Goal: Task Accomplishment & Management: Manage account settings

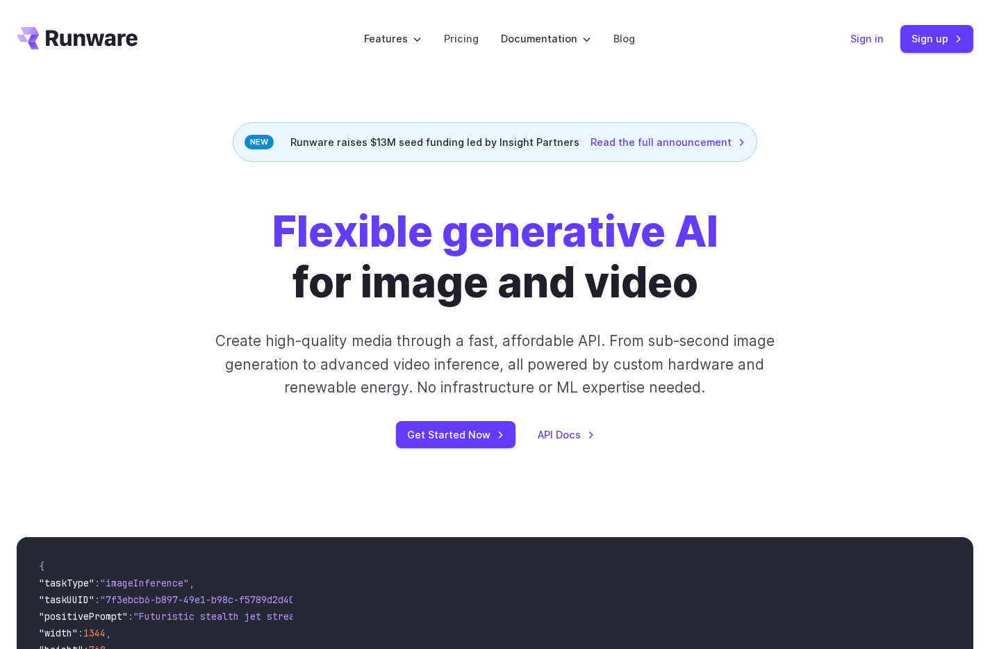
click at [871, 46] on link "Sign in" at bounding box center [866, 39] width 33 height 16
click at [622, 366] on p "Create high-quality media through a fast, affordable API. From sub-second image…" at bounding box center [495, 363] width 612 height 69
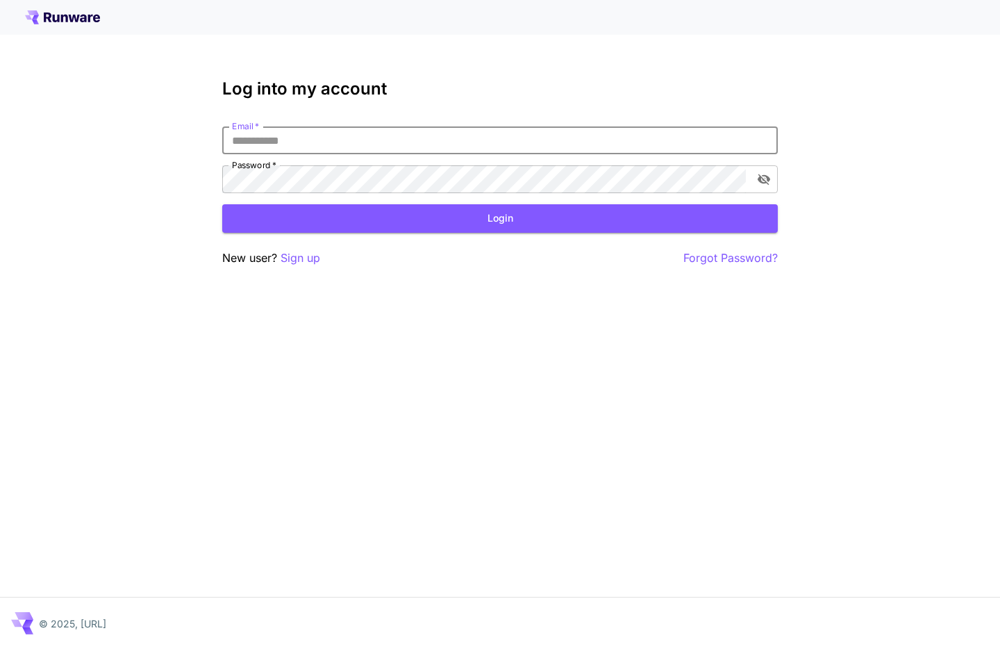
click at [535, 135] on input "Email   *" at bounding box center [500, 140] width 556 height 28
click at [885, 116] on div "Log into my account Email   * Email   * Password   * Password   * Login New use…" at bounding box center [500, 324] width 1000 height 649
